Goal: Navigation & Orientation: Find specific page/section

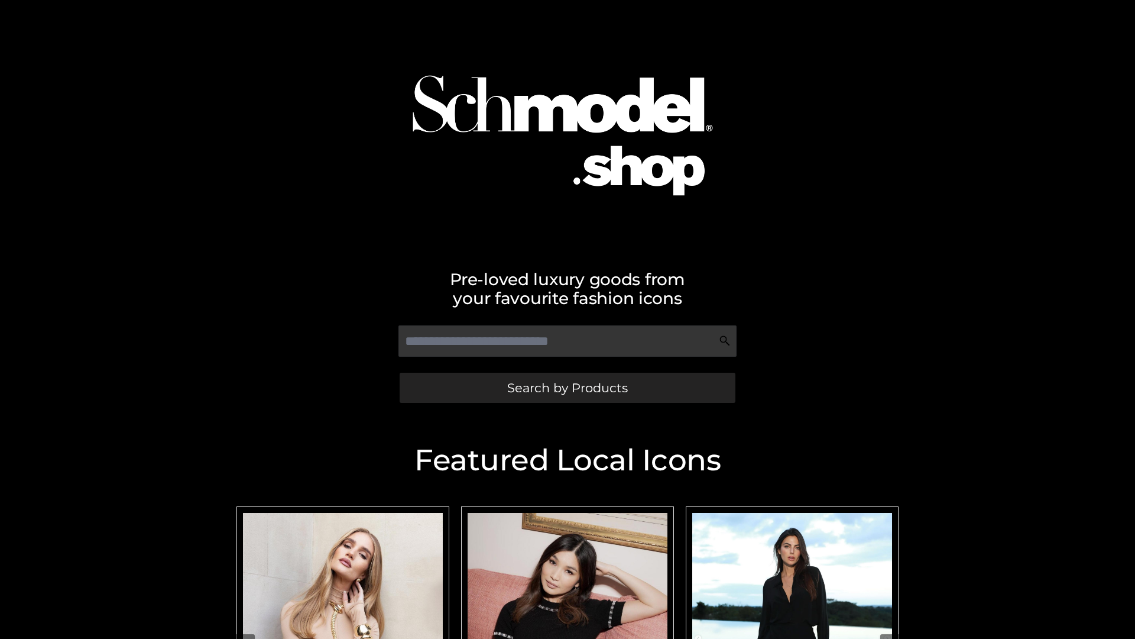
click at [567, 387] on span "Search by Products" at bounding box center [567, 387] width 121 height 12
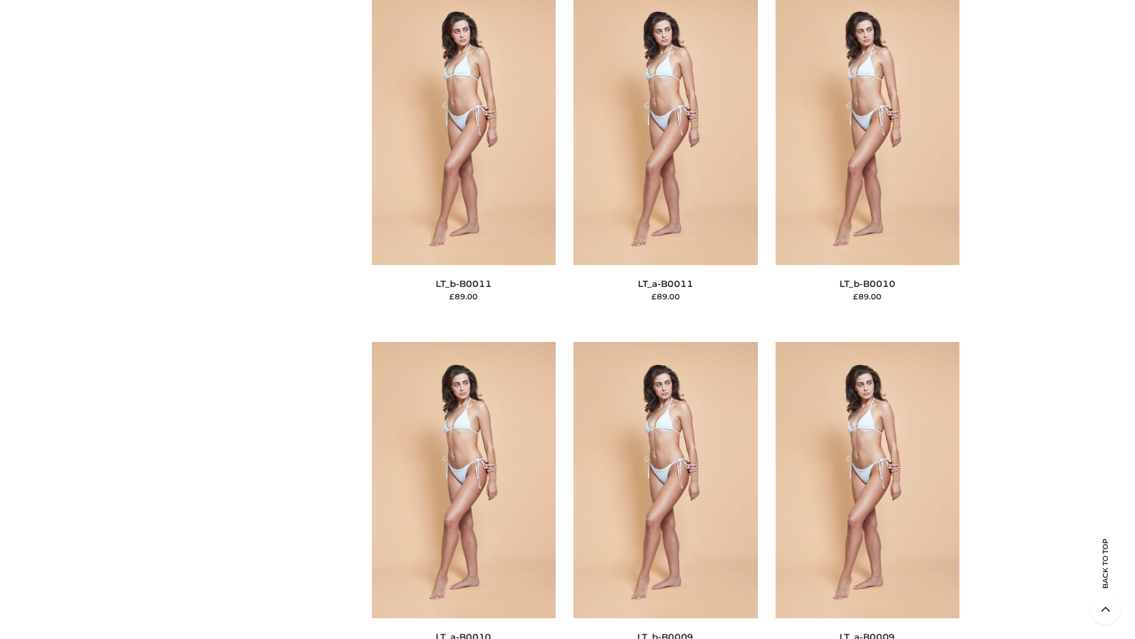
scroll to position [5310, 0]
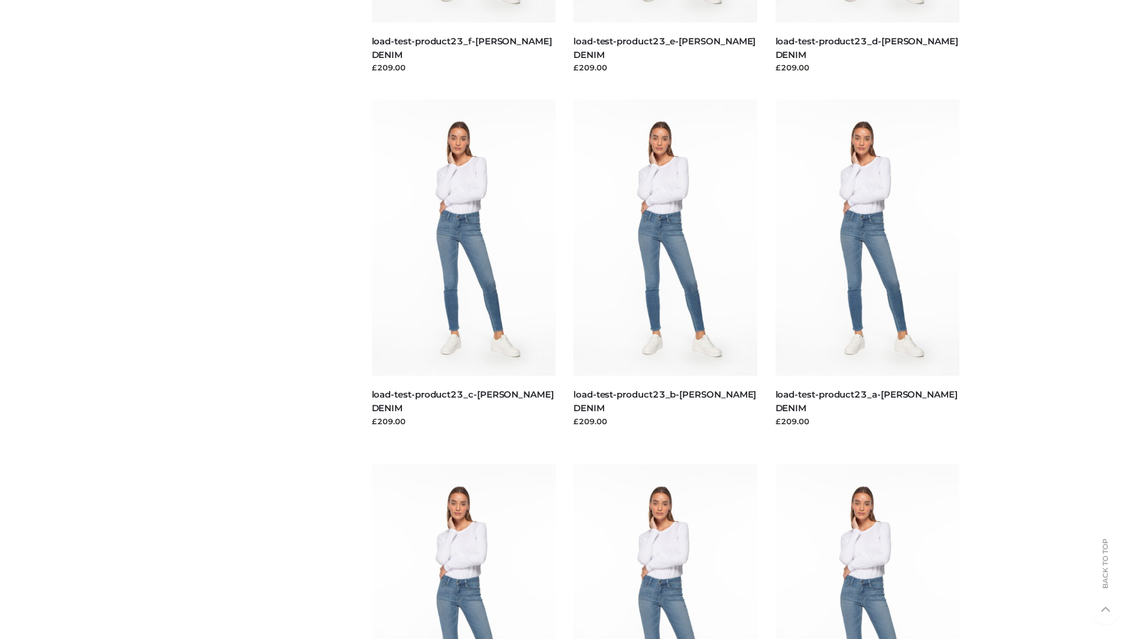
scroll to position [1037, 0]
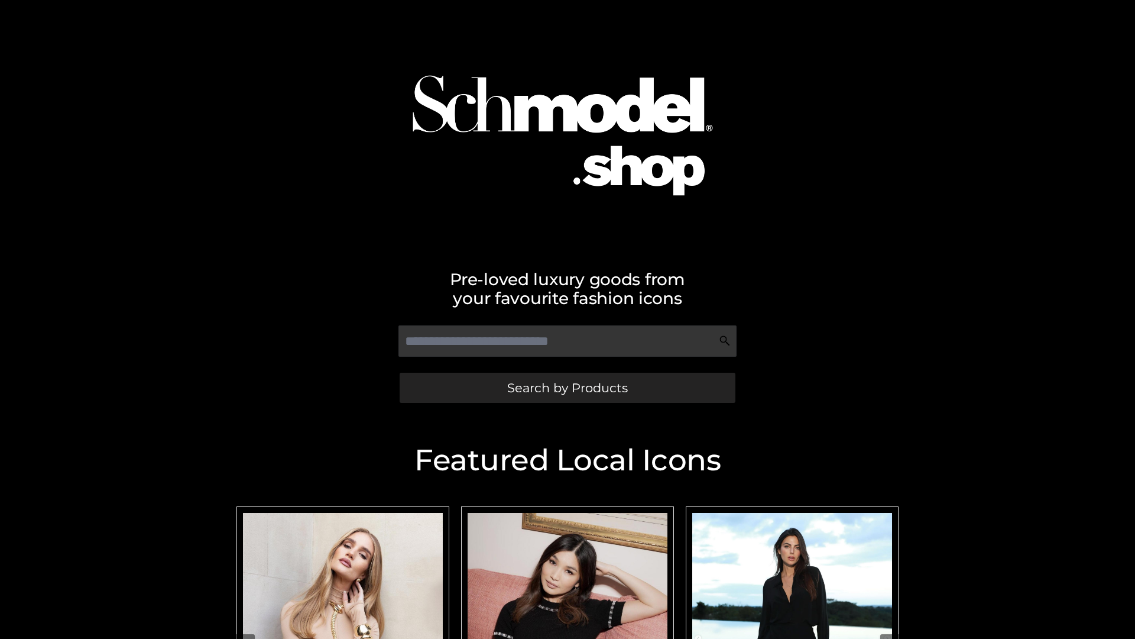
click at [567, 387] on span "Search by Products" at bounding box center [567, 387] width 121 height 12
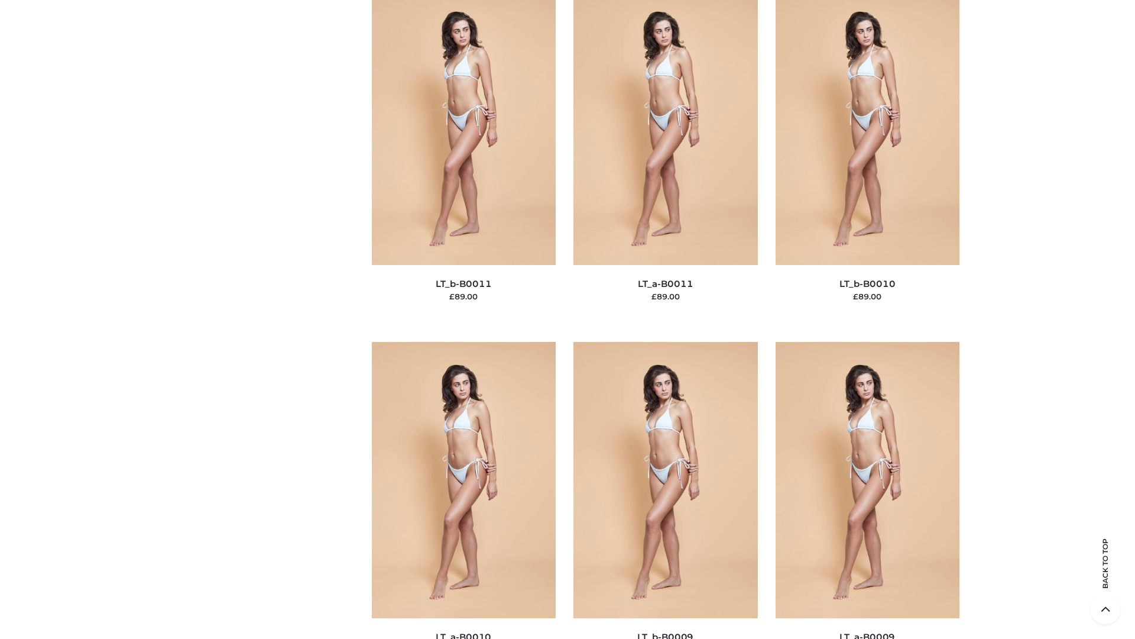
scroll to position [5310, 0]
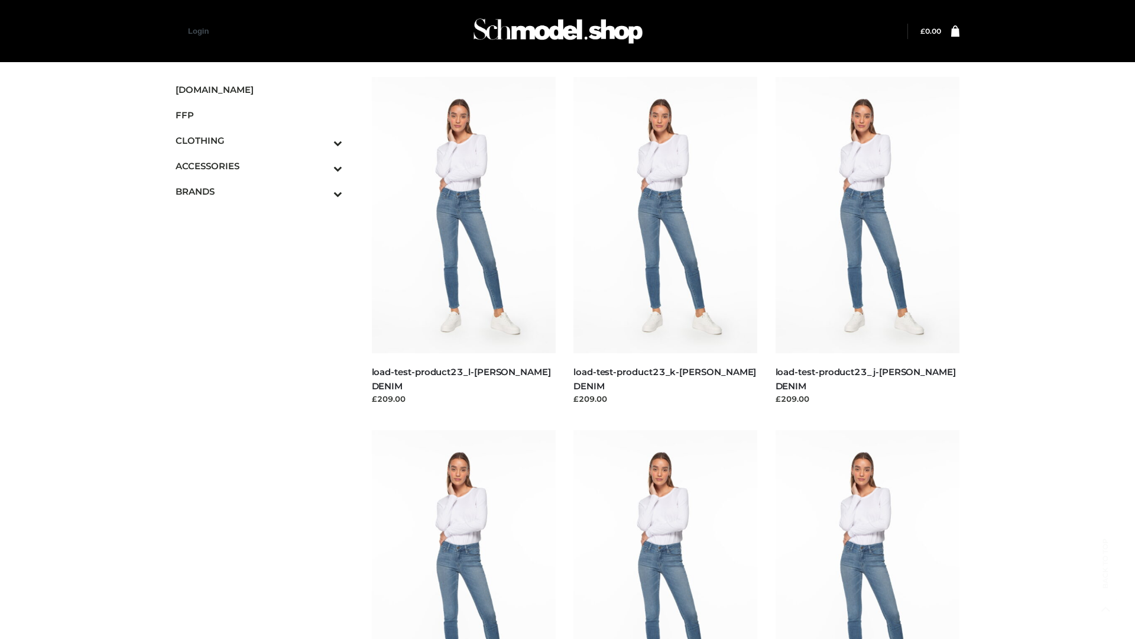
scroll to position [1037, 0]
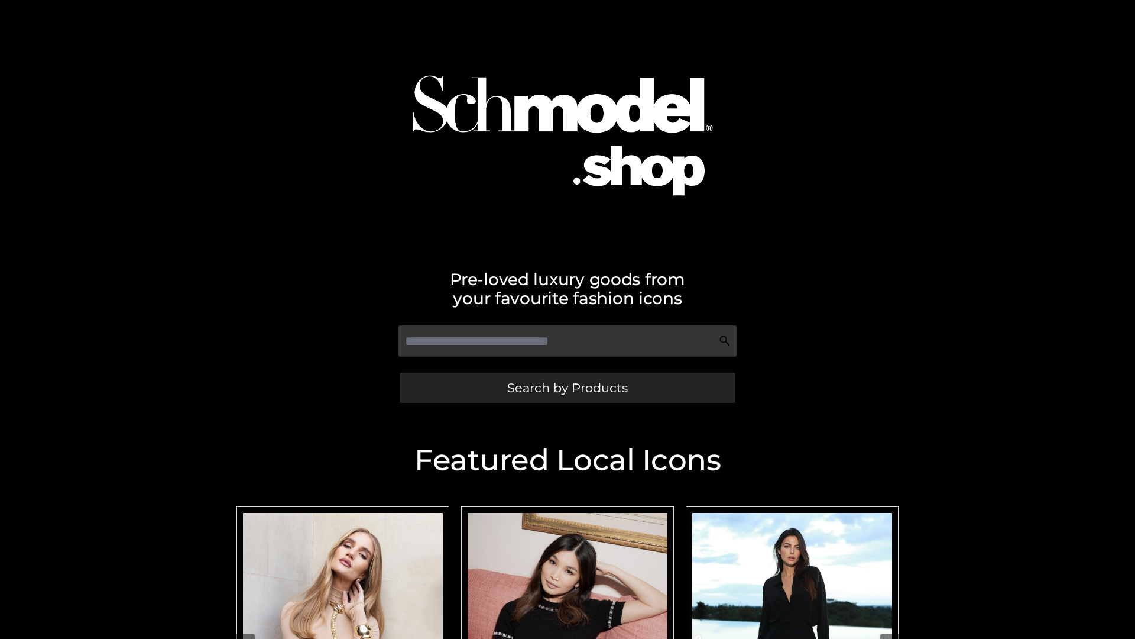
click at [567, 387] on span "Search by Products" at bounding box center [567, 387] width 121 height 12
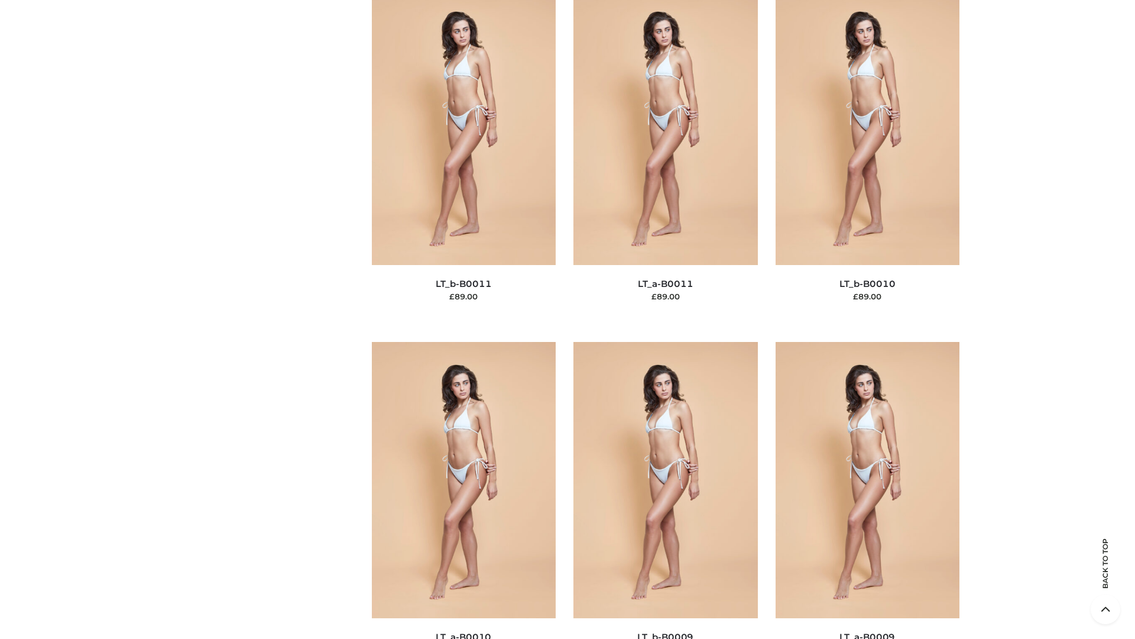
scroll to position [5310, 0]
